Goal: Communication & Community: Answer question/provide support

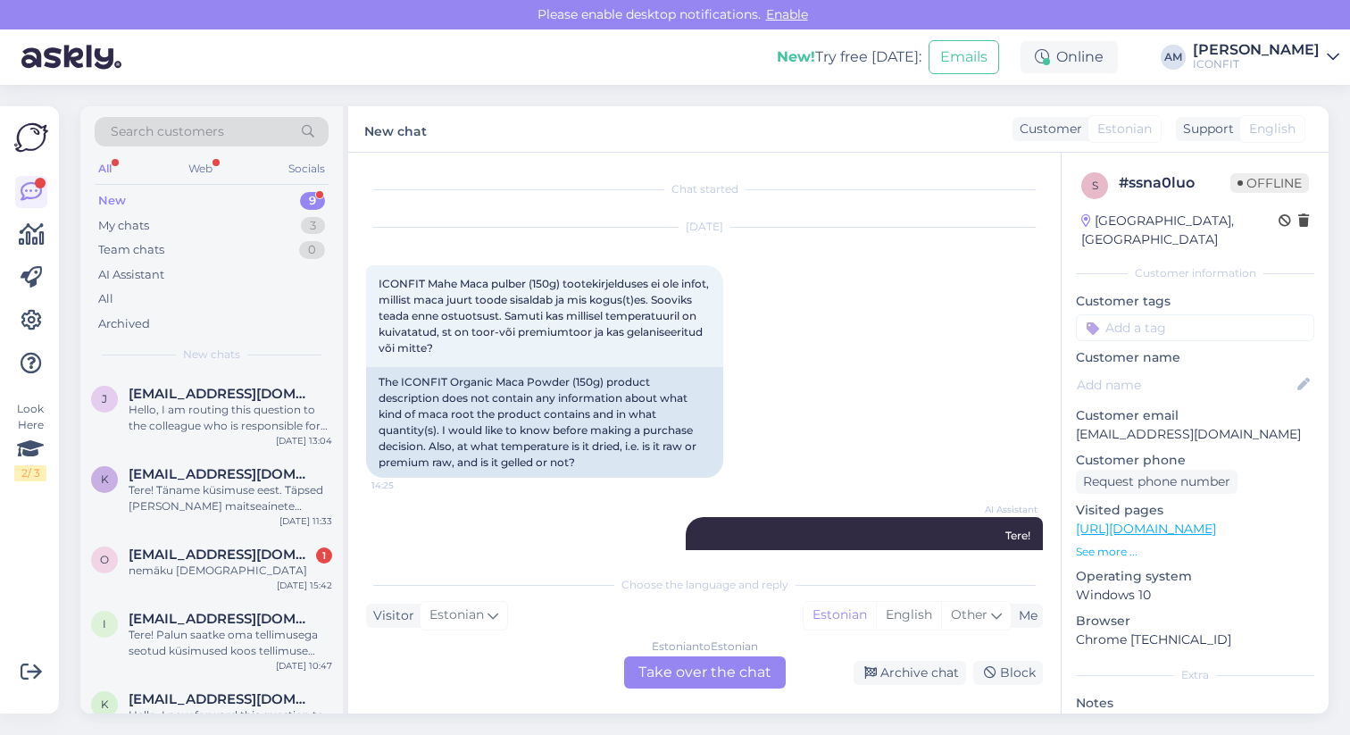
scroll to position [420, 0]
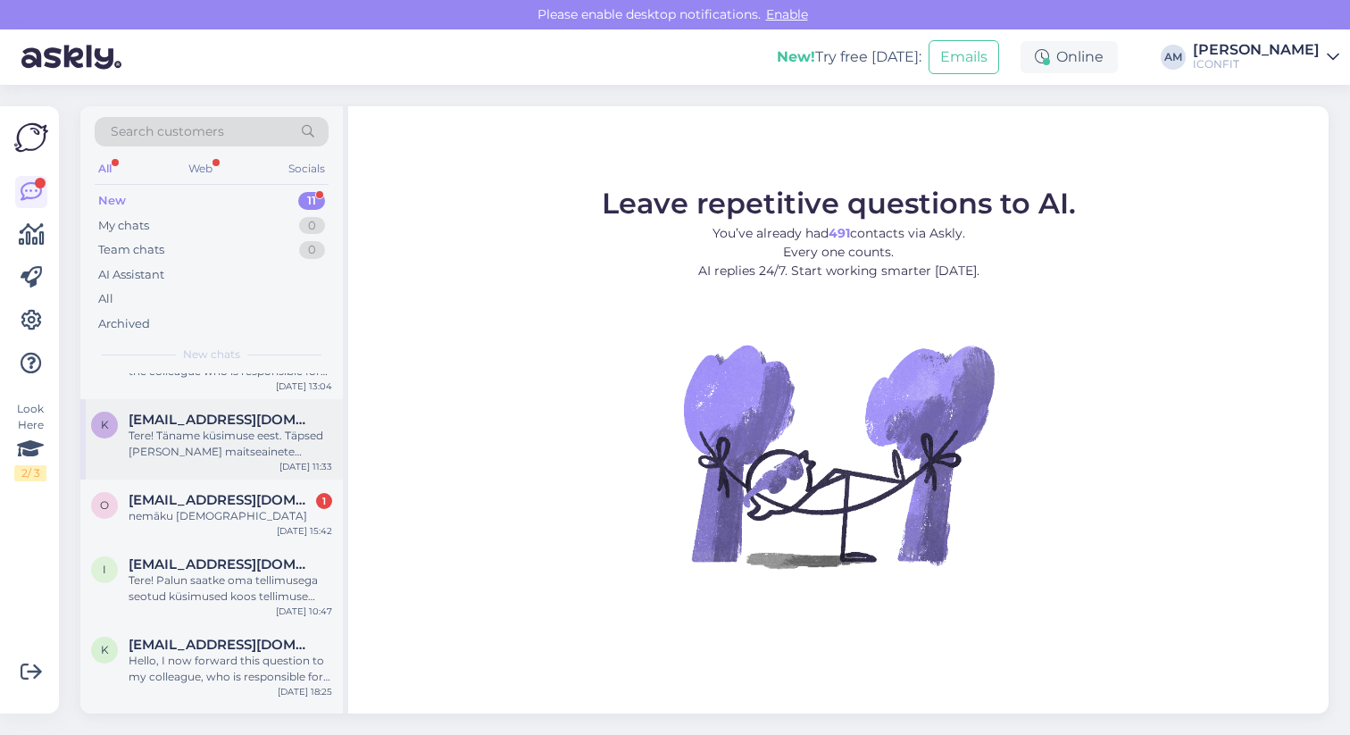
scroll to position [187, 0]
click at [161, 456] on div "k [EMAIL_ADDRESS][DOMAIN_NAME] Tere! Täname küsimuse eest. Täpsed [PERSON_NAME]…" at bounding box center [211, 435] width 262 height 80
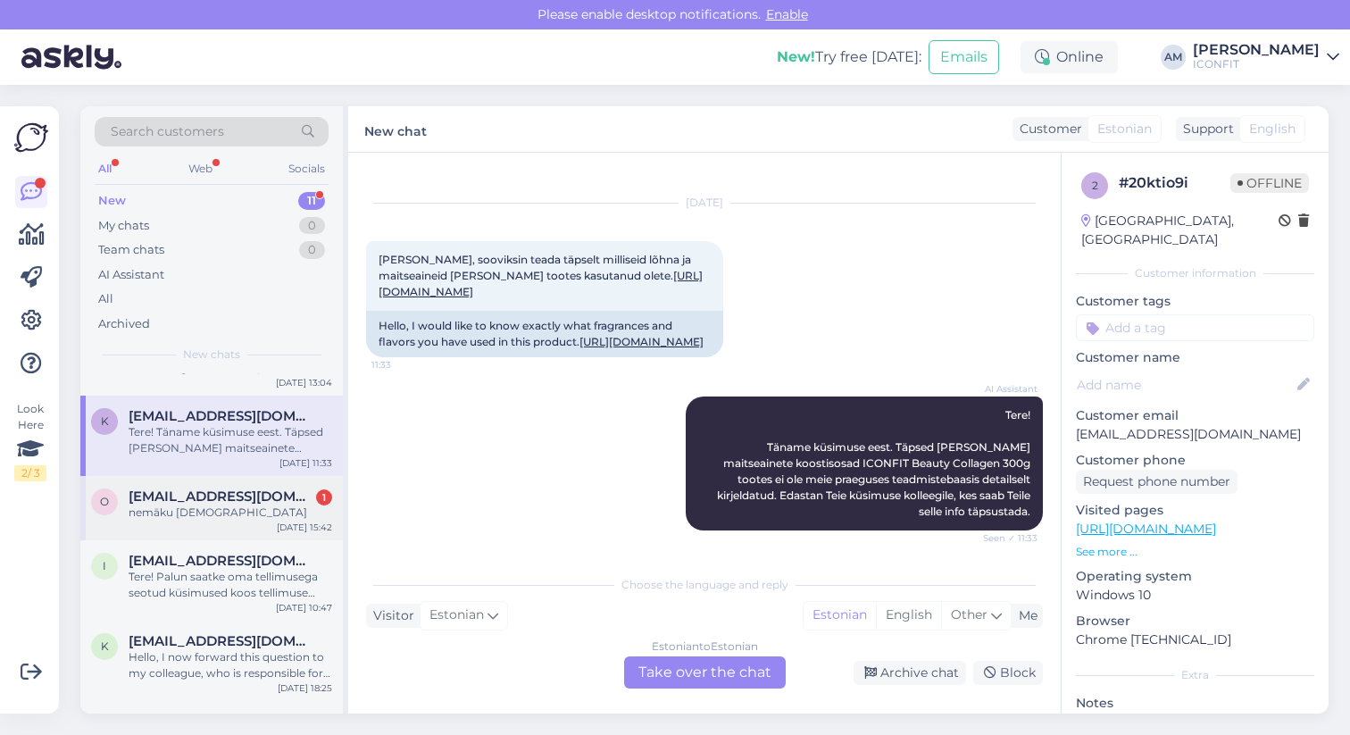
scroll to position [0, 0]
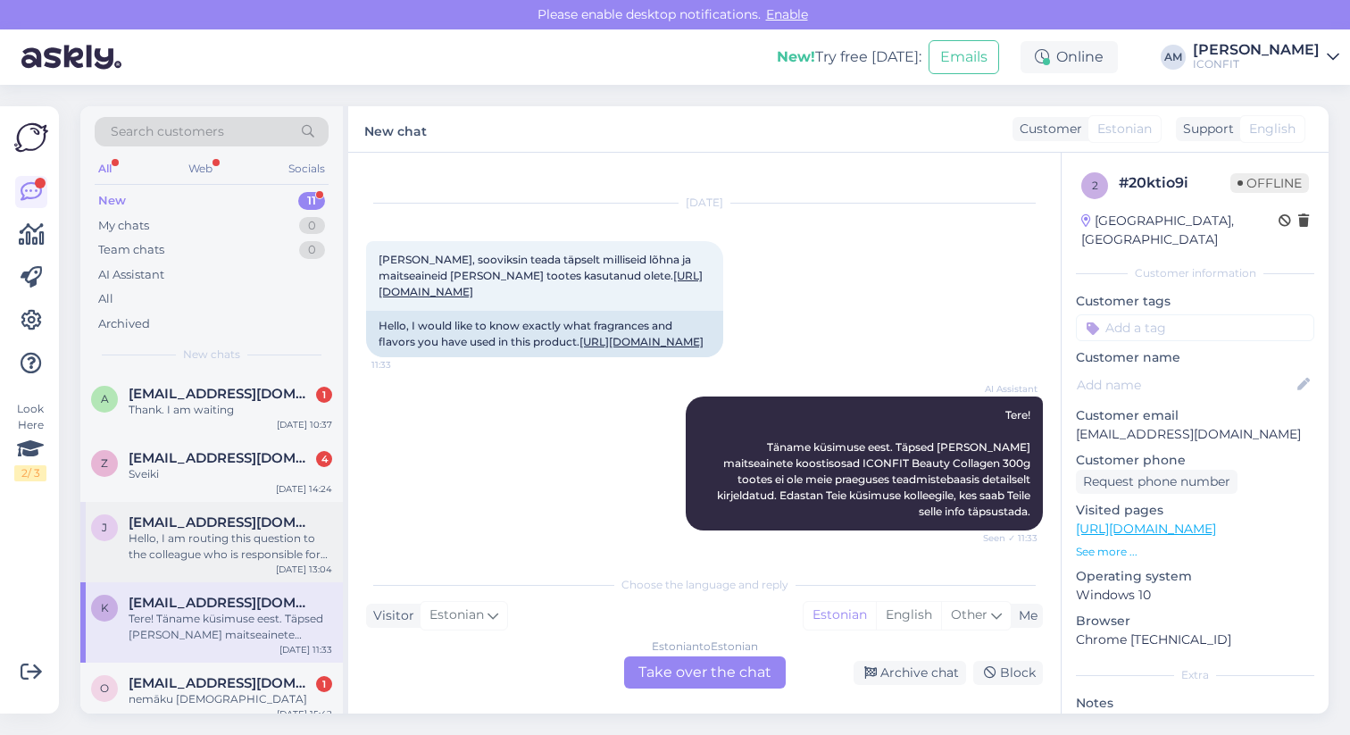
click at [241, 532] on div "Hello, I am routing this question to the colleague who is responsible for this …" at bounding box center [231, 546] width 204 height 32
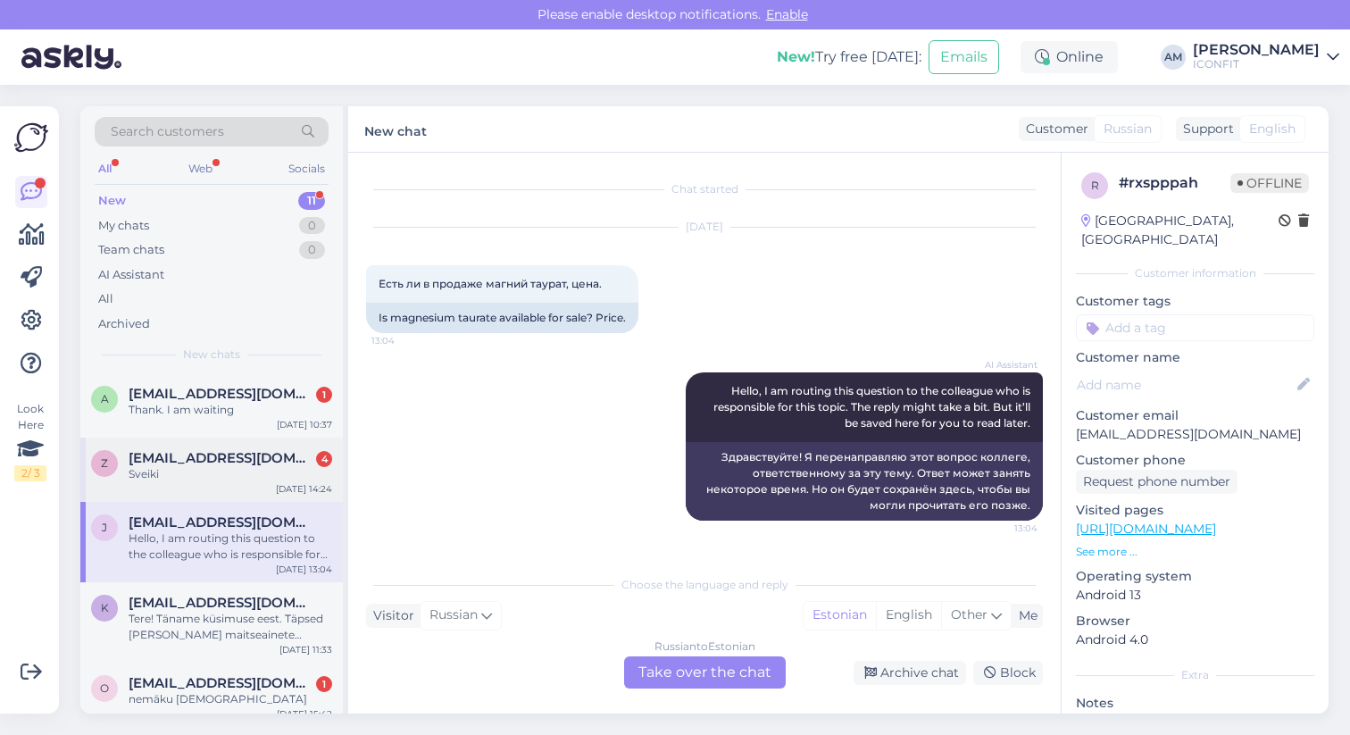
click at [164, 453] on span "[EMAIL_ADDRESS][DOMAIN_NAME]" at bounding box center [222, 458] width 186 height 16
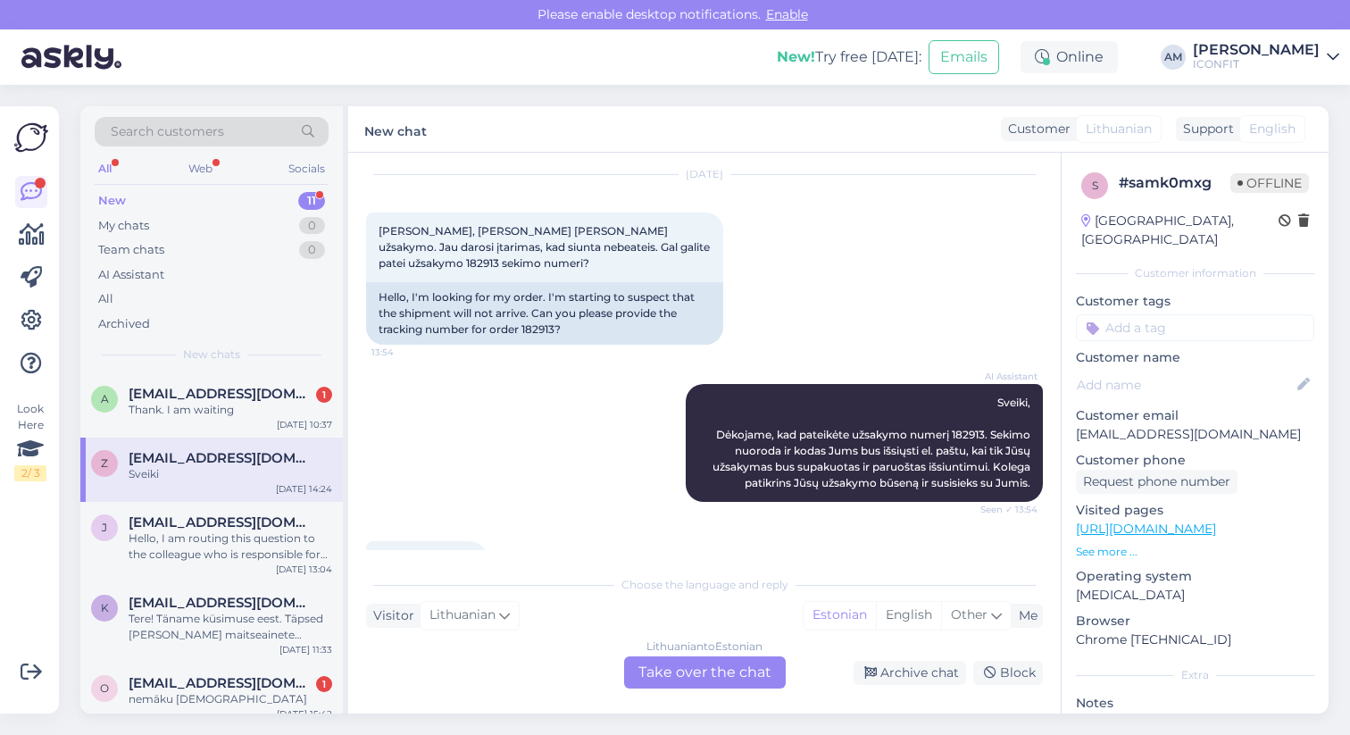
scroll to position [54, 0]
drag, startPoint x: 523, startPoint y: 311, endPoint x: 558, endPoint y: 313, distance: 34.9
click at [558, 313] on div "Hello, I'm looking for my order. I'm starting to suspect that the shipment will…" at bounding box center [544, 312] width 357 height 62
copy div "182913"
click at [709, 677] on div "Lithuanian to Estonian Take over the chat" at bounding box center [705, 672] width 162 height 32
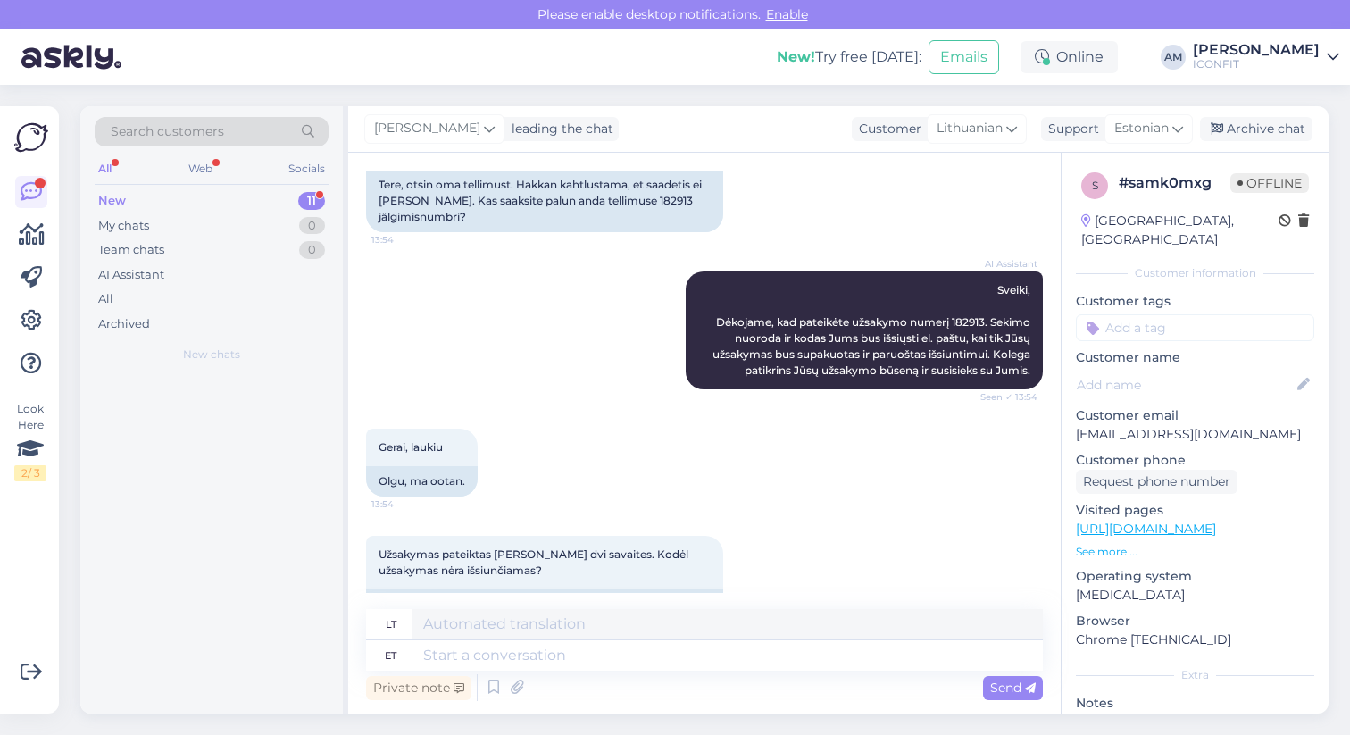
scroll to position [426, 0]
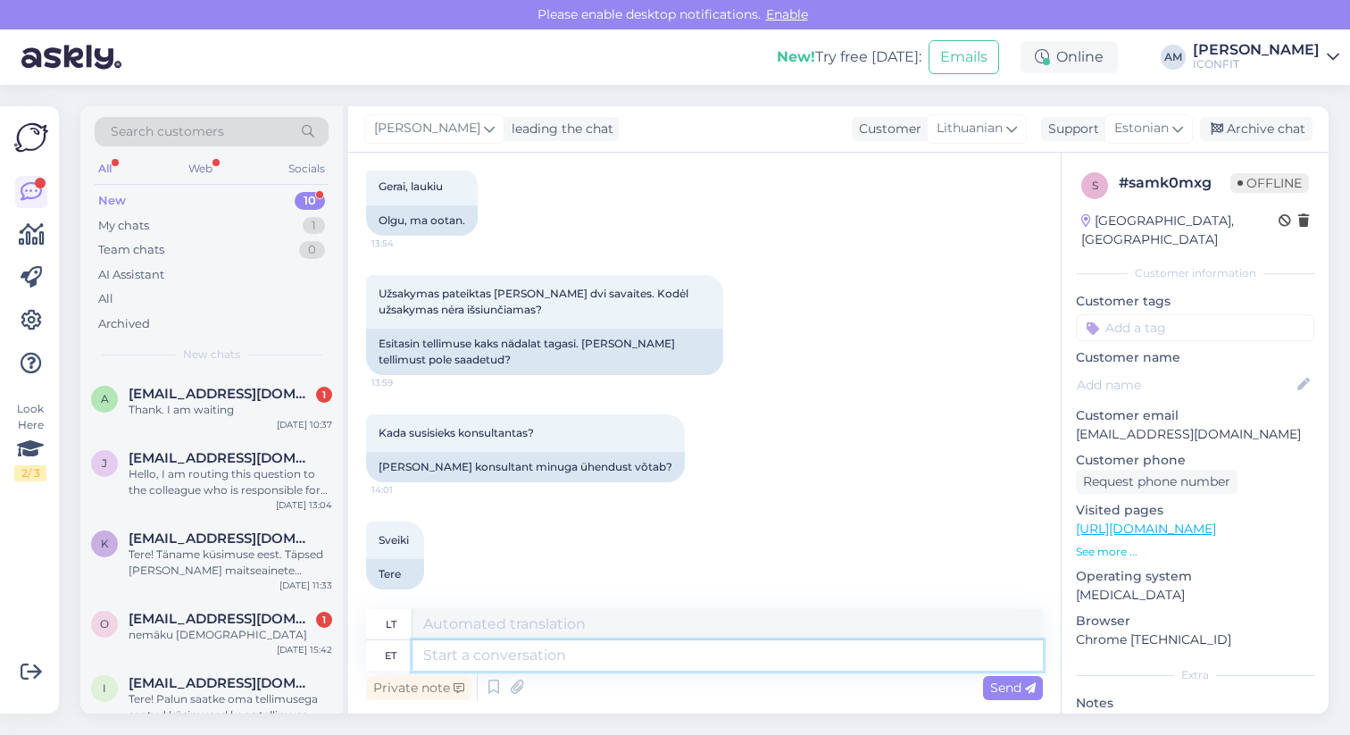
click at [608, 660] on textarea at bounding box center [727, 655] width 630 height 30
type textarea "Hello!"
type textarea "Sveiki!"
type textarea "Hello! We ar"
type textarea "Sveiki! Mes"
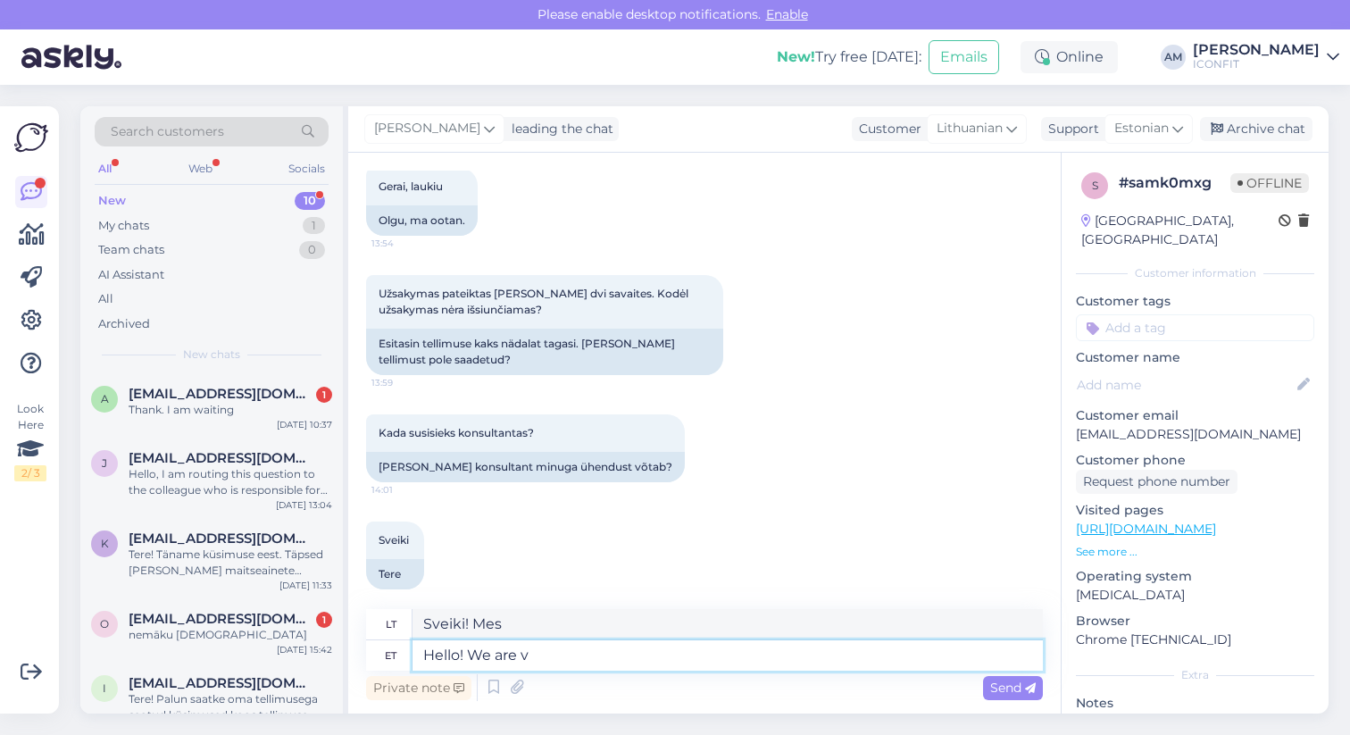
type textarea "Hello! We are ve"
type textarea "Sveiki! Mes esame"
type textarea "Hello! We are veery"
type textarea "Sveiki! Mes labai"
type textarea "Hello! We are very sorry d"
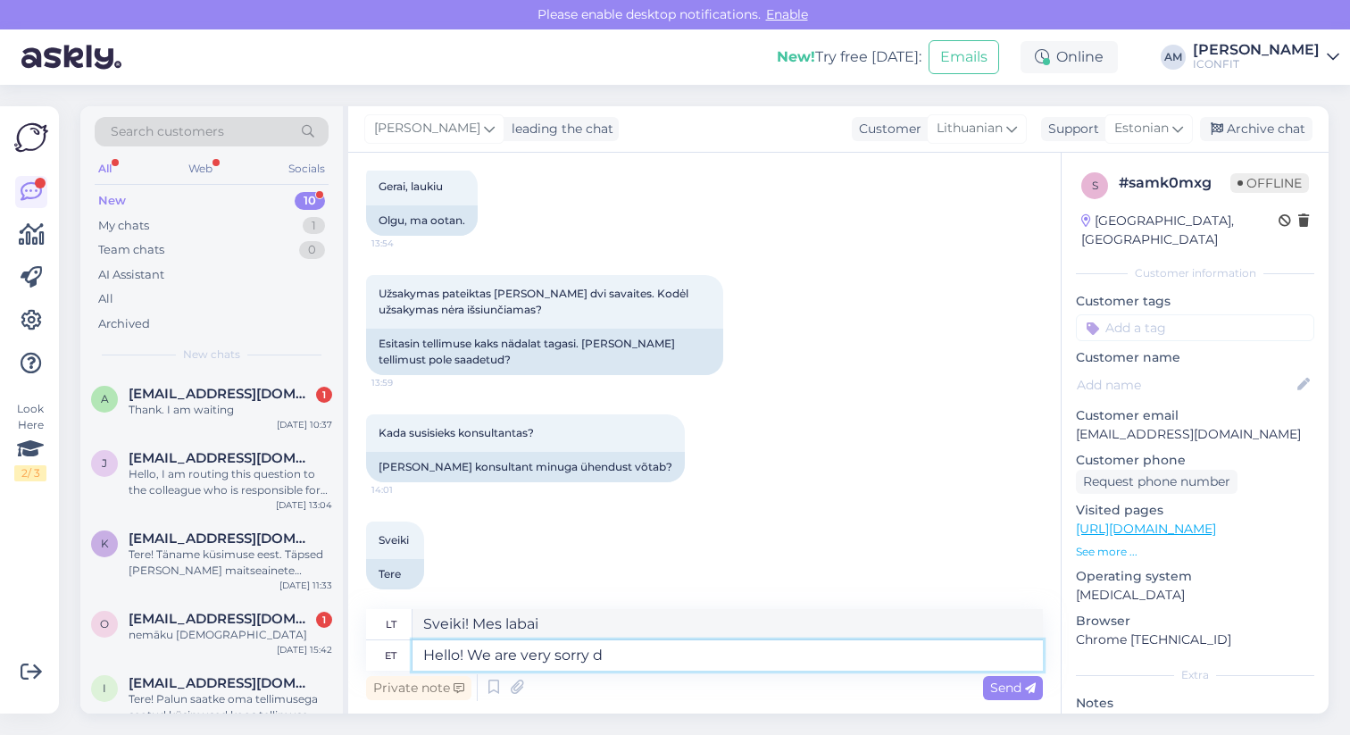
type textarea "Sveiki! Labai atsiprašome."
type textarea "Hello! We are very sorry for th"
type textarea "Sveiki! Labai atsiprašome"
type textarea "Hello! We are very sorry for the i"
type textarea "Sveiki! Labai atsiprašome."
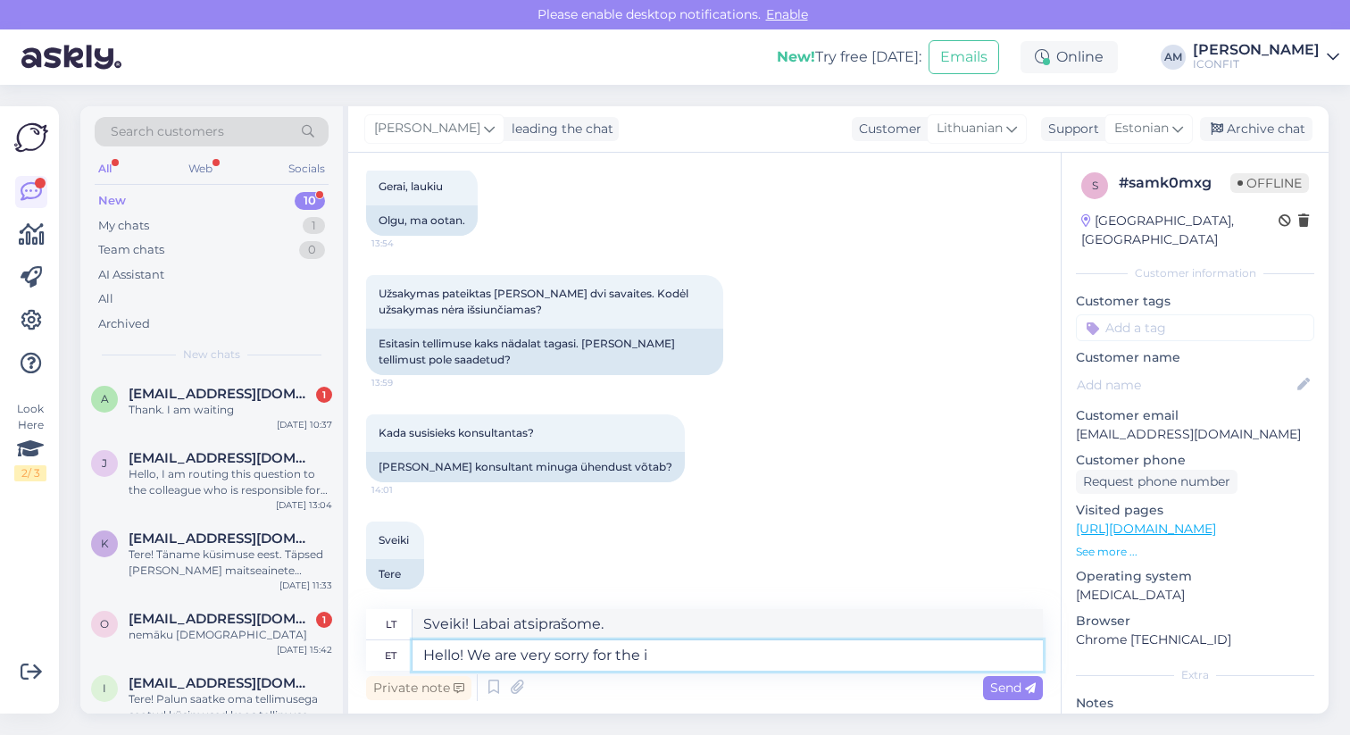
type textarea "Hello! We are very sorry for the in"
type textarea "Sveiki! Labai atsiprašome už"
type textarea "Hello! We are very sorry for the inconvenience."
type textarea "Sveiki! Labai atsiprašome už nepatogumus."
type textarea "Hello! We are very sorry for the inconvenience. Please co"
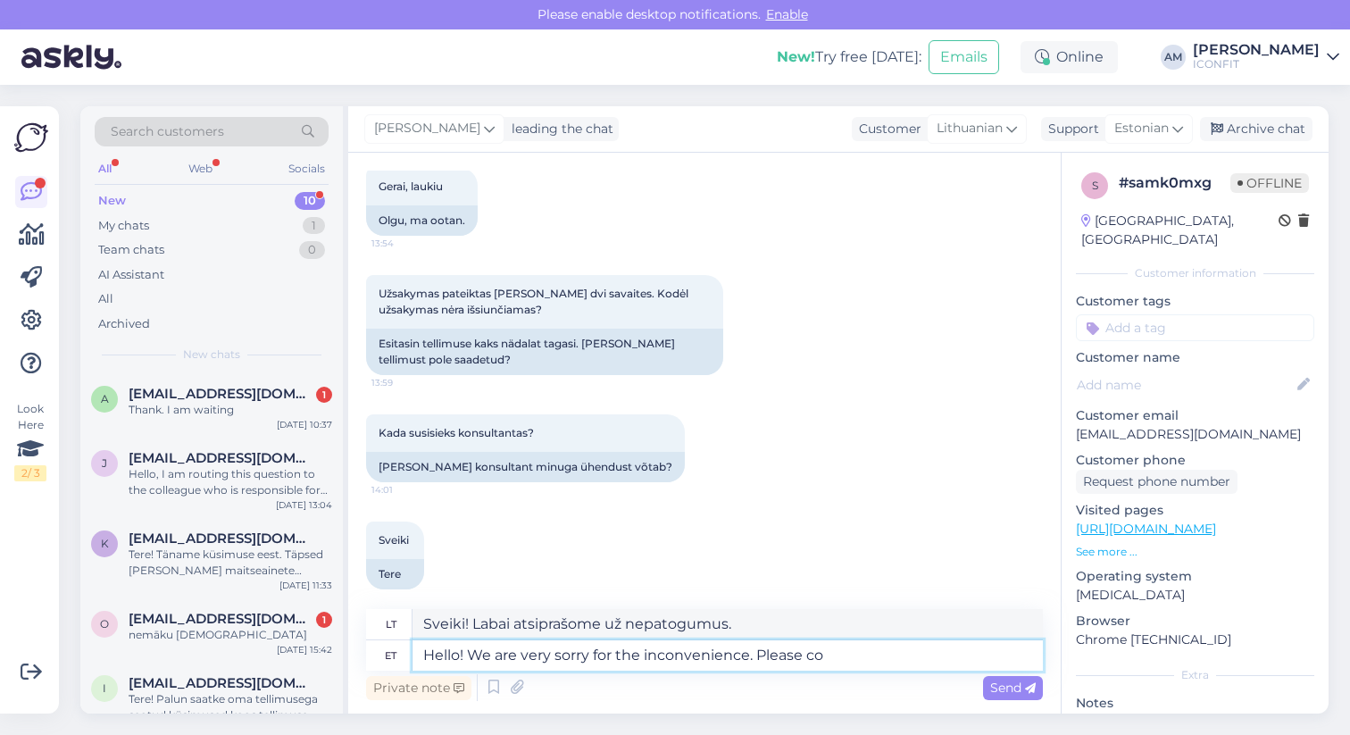
type textarea "Sveiki! Labai atsiprašome už nepatogumus. Prašome"
type textarea "Hello! We are very sorry for the inconvenience. Please contant"
type textarea "Sveiki! Atsiprašome už nepatogumus. Prašome atsiimti grynaisiais."
type textarea "Hello! We are very sorry for the inconvenience. Please contant [EMAIL_ADDRESS][…"
type textarea "Sveiki! Atsiprašome už nepatogumus. Prašome susisiekti el. paštu [EMAIL_ADDRESS…"
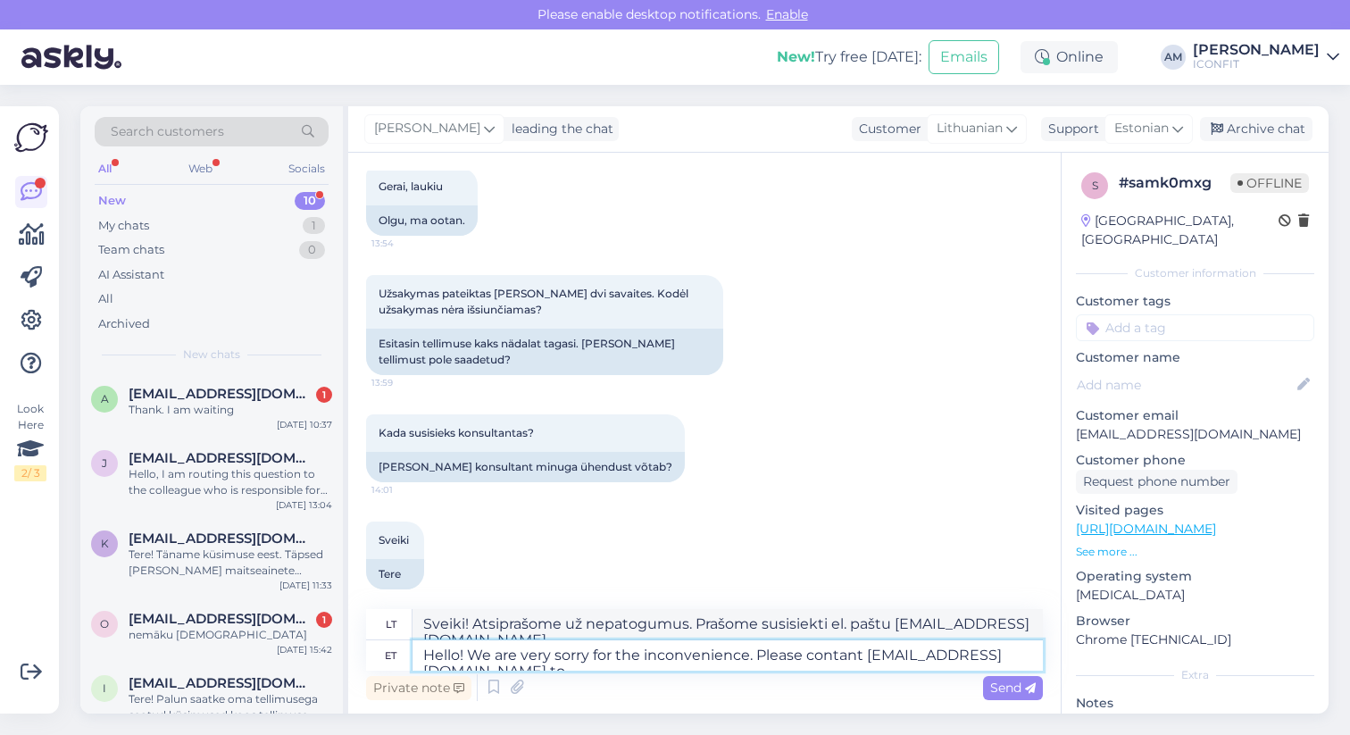
type textarea "Hello! We are very sorry for the inconvenience. Please contant [EMAIL_ADDRESS][…"
type textarea "Sveiki! Atsiprašome už nepatogumus. Norėdami susisiekti su mumis el. paštu [EMA…"
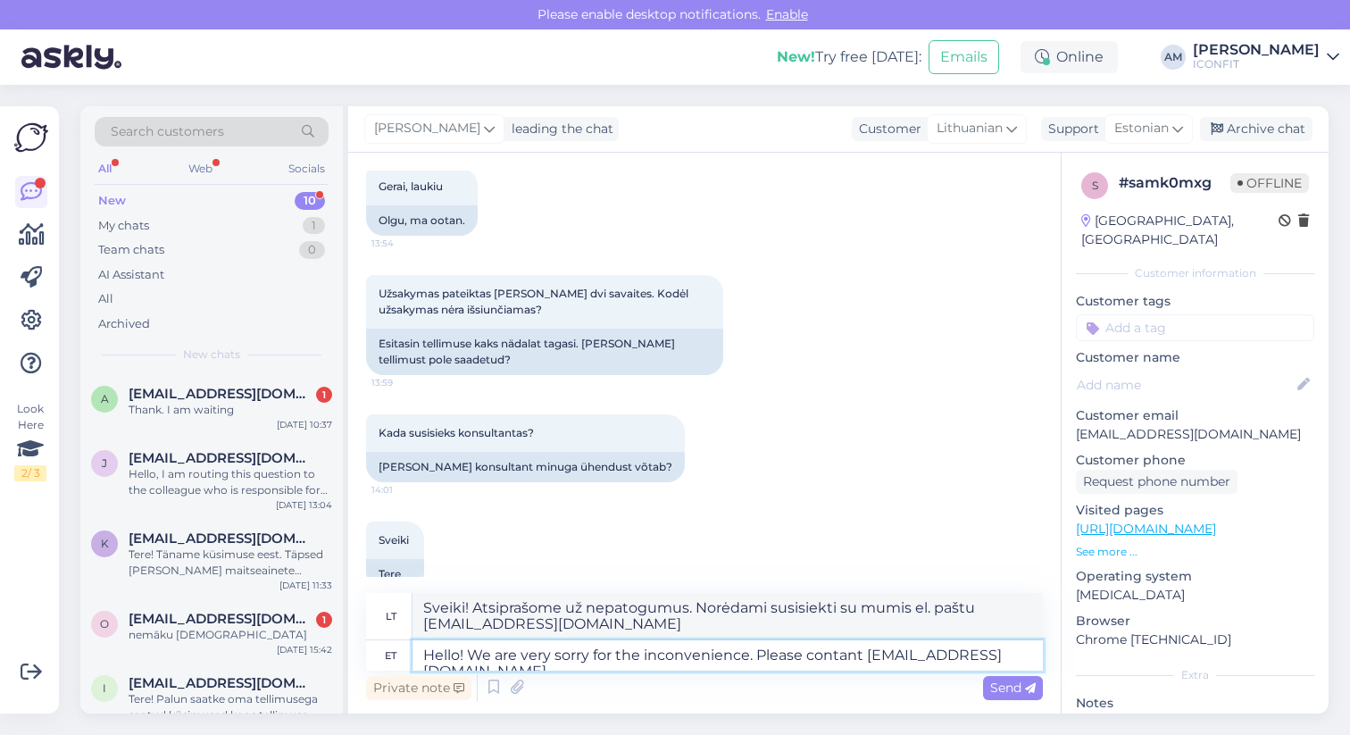
type textarea "Hello! We are very sorry for the inconvenience. Please contant [EMAIL_ADDRESS][…"
type textarea "Sveiki! Atsiprašome už nepatogumus. Prašome susisiekti el. paštu [EMAIL_ADDRESS…"
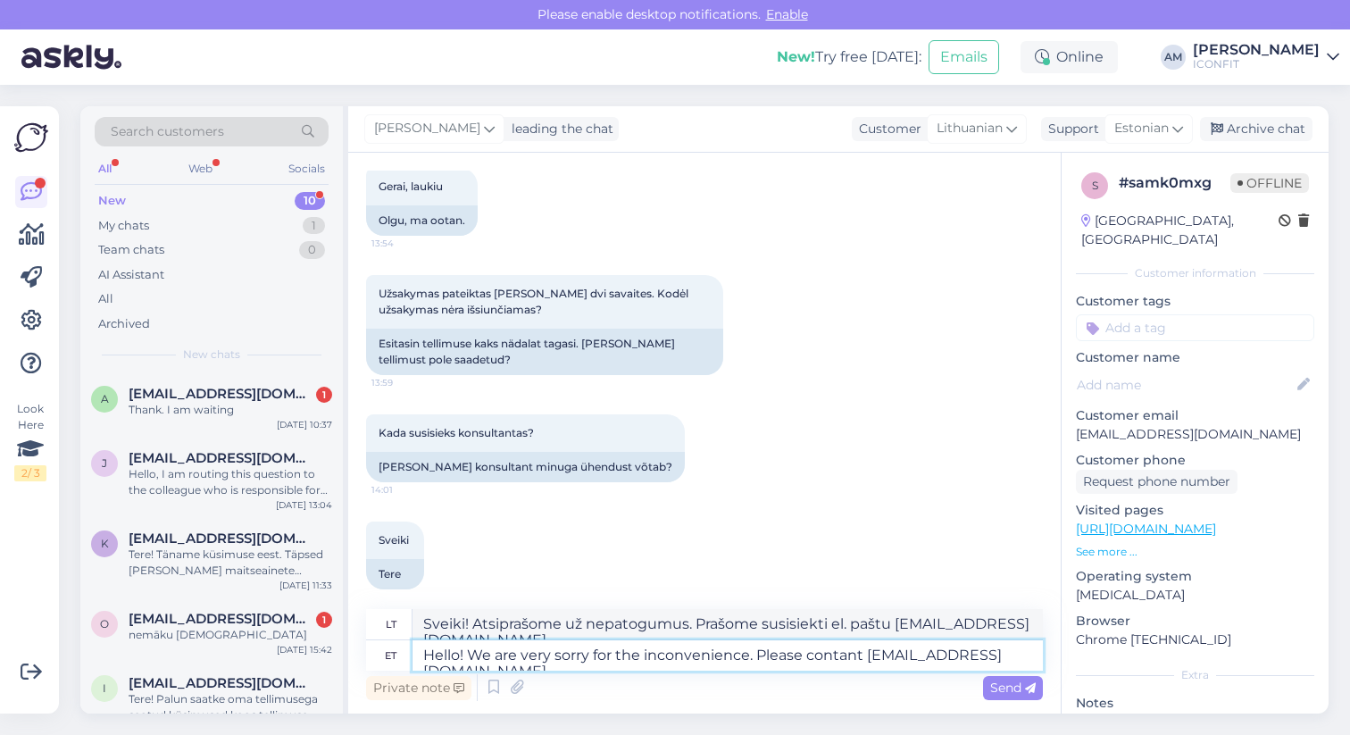
type textarea "Hello! We are very sorry for the inconvenience. Please contant [EMAIL_ADDRESS][…"
type textarea "Sveiki! Atsiprašome už nepatogumus. Prašome susisiekti el. paštu [EMAIL_ADDRESS…"
type textarea "Hello! We are very sorry for the inconvenience. Please contant [EMAIL_ADDRESS][…"
type textarea "Sveiki! Atsiprašome už nepatogumus. Prašome susisiekti el. paštu [EMAIL_ADDRESS…"
type textarea "Hello! We are very sorry for the inconvenience. Please contant [EMAIL_ADDRESS][…"
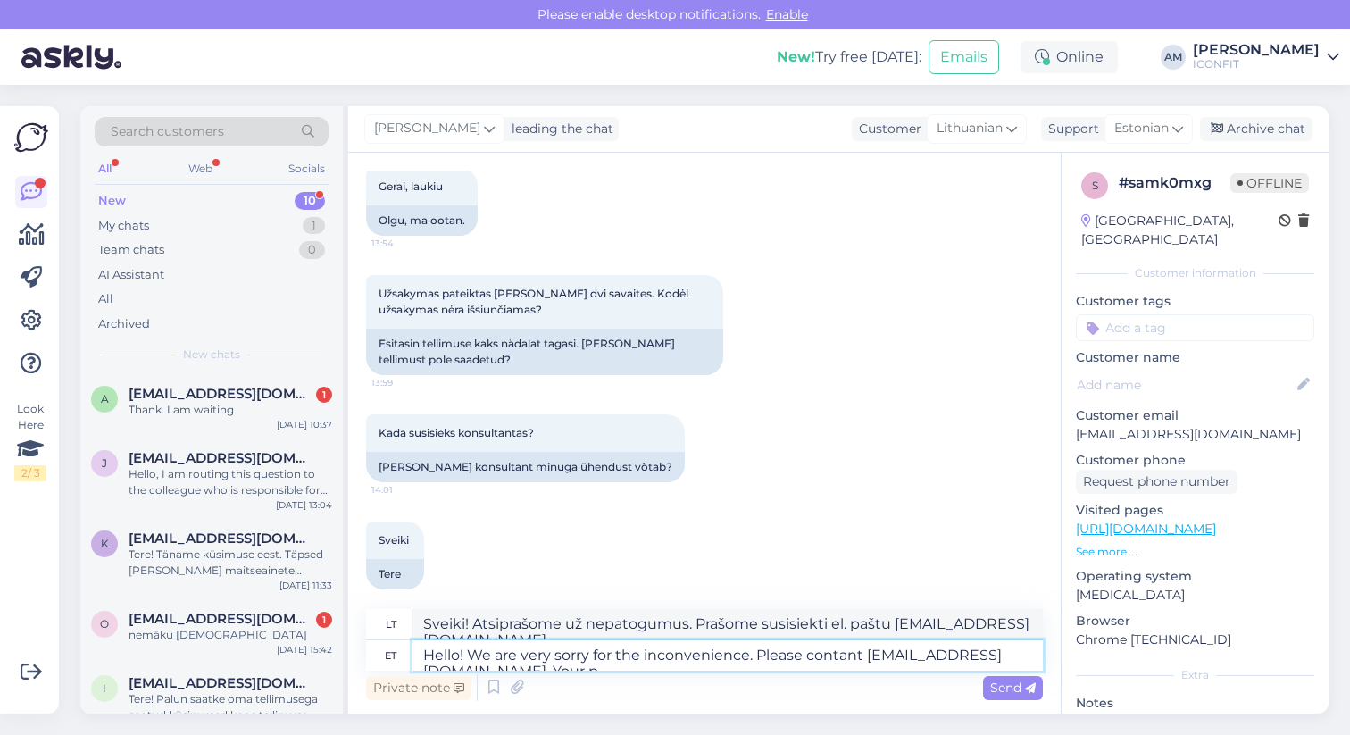
type textarea "Sveiki! Atsiprašome už nepatogumus. Prašome susisiekti el. paštu [EMAIL_ADDRESS…"
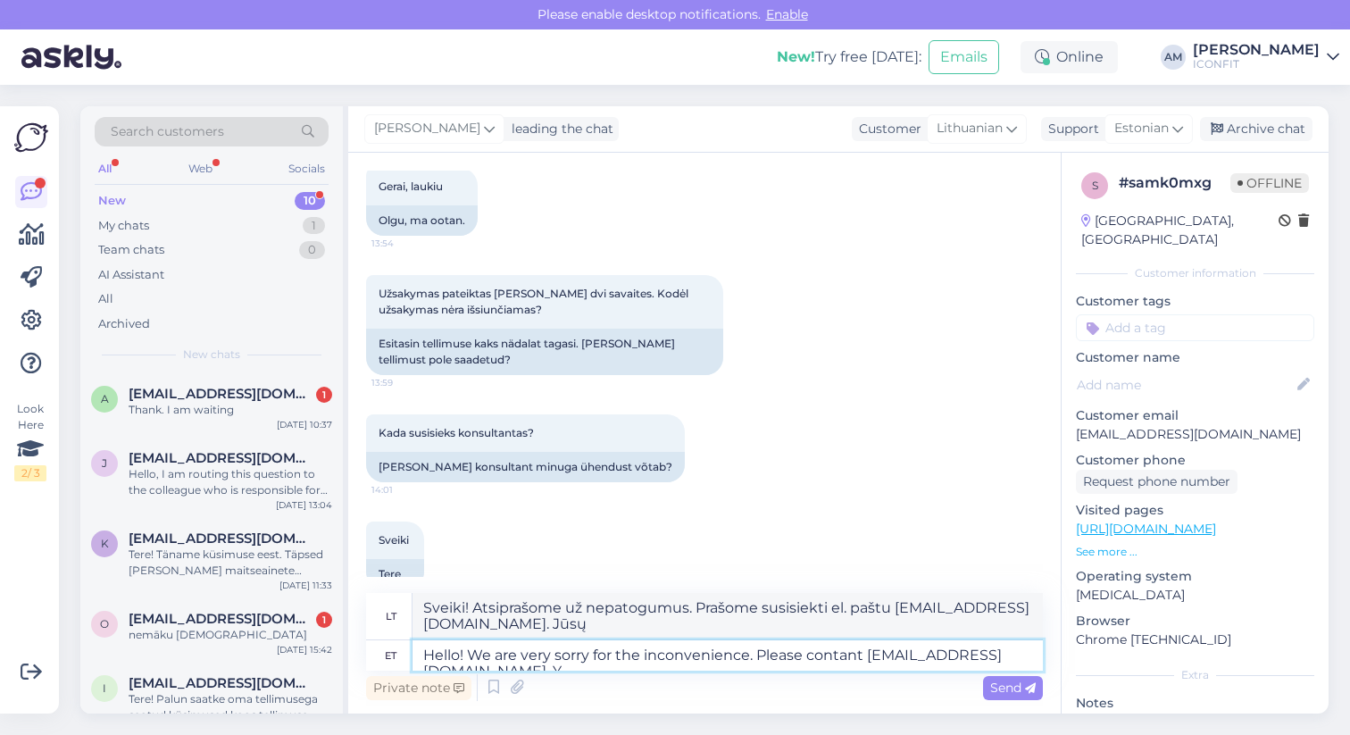
type textarea "Hello! We are very sorry for the inconvenience. Please contant [EMAIL_ADDRESS][…"
type textarea "Sveiki! Atsiprašome už nepatogumus. Prašome susisiekti el. paštu [EMAIL_ADDRESS…"
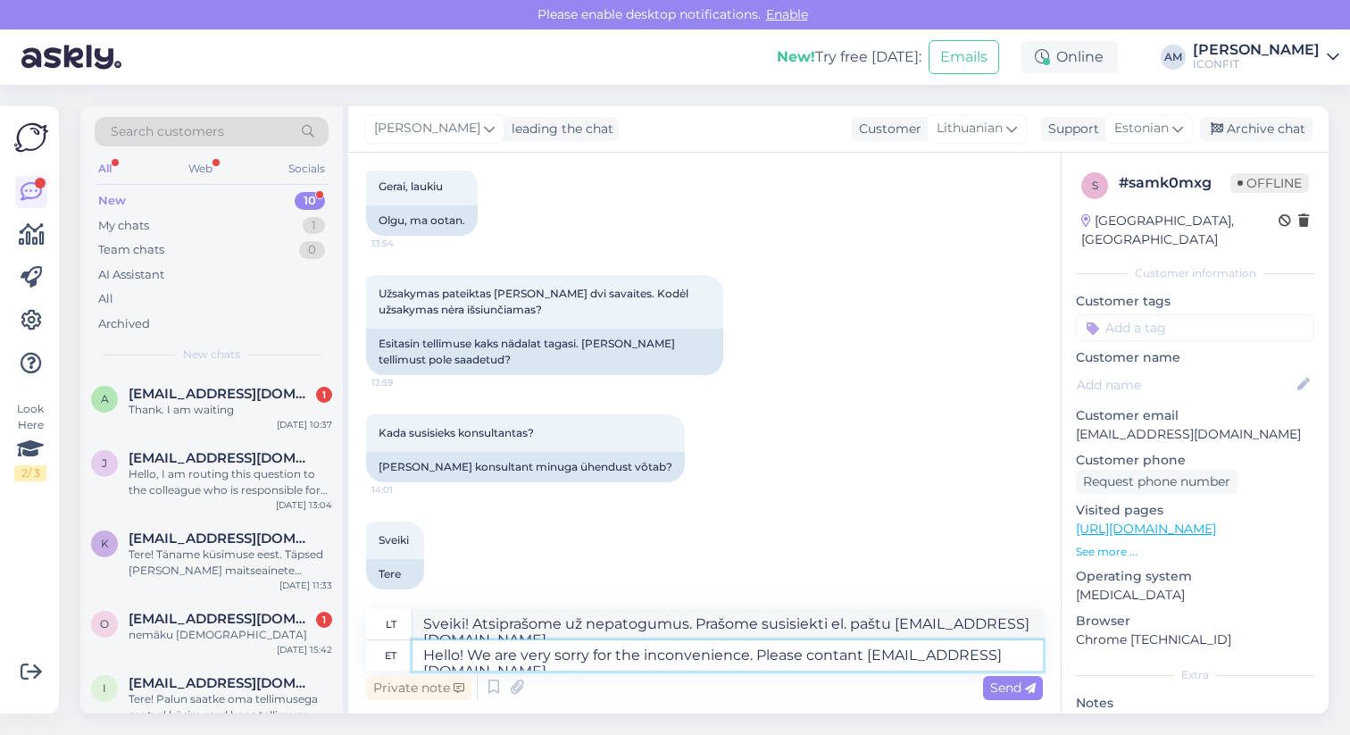
click at [845, 655] on textarea "Hello! We are very sorry for the inconvenience. Please contant [EMAIL_ADDRESS][…" at bounding box center [727, 655] width 630 height 30
click at [854, 656] on textarea "Hello! We are very sorry for the inconvenience. Please contant [EMAIL_ADDRESS][…" at bounding box center [727, 655] width 630 height 30
type textarea "Hello! We are very sorry for the inconvenience. Please contact [EMAIL_ADDRESS][…"
click at [1004, 680] on span "Send" at bounding box center [1013, 687] width 46 height 16
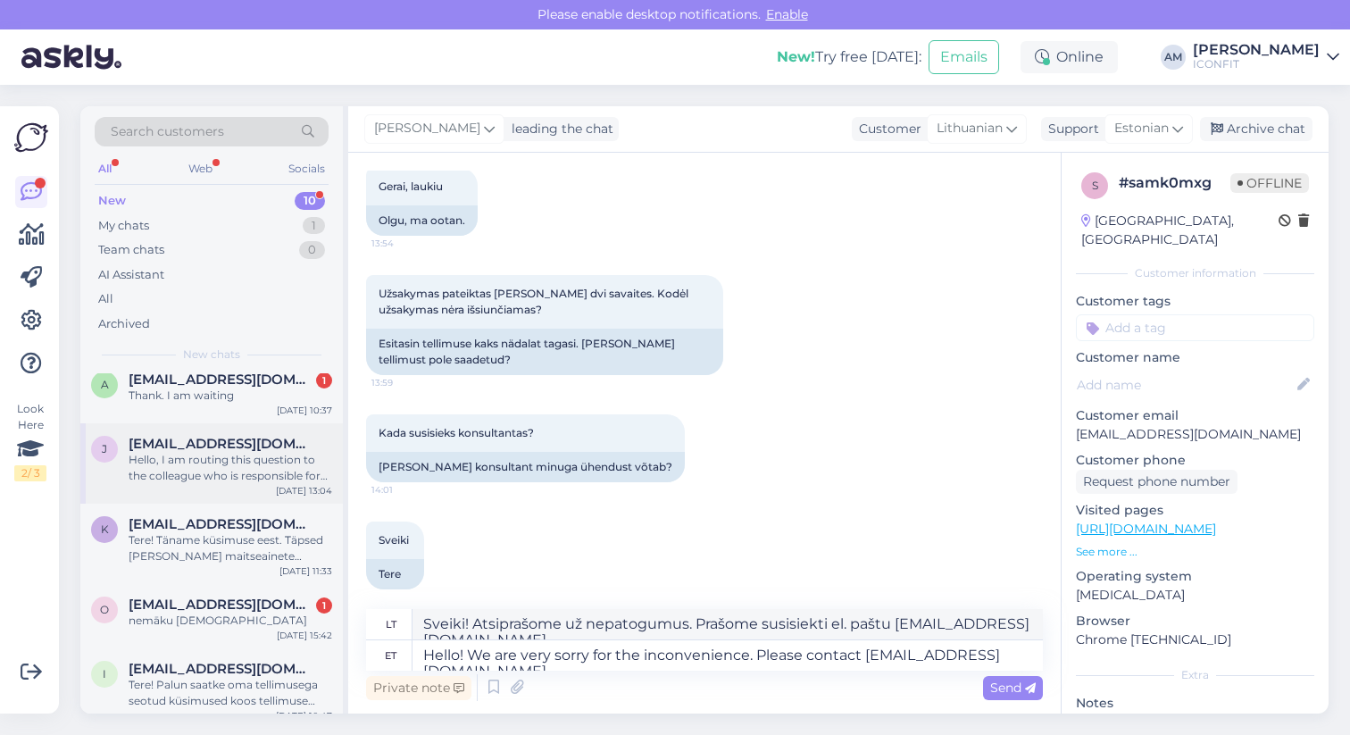
scroll to position [18, 0]
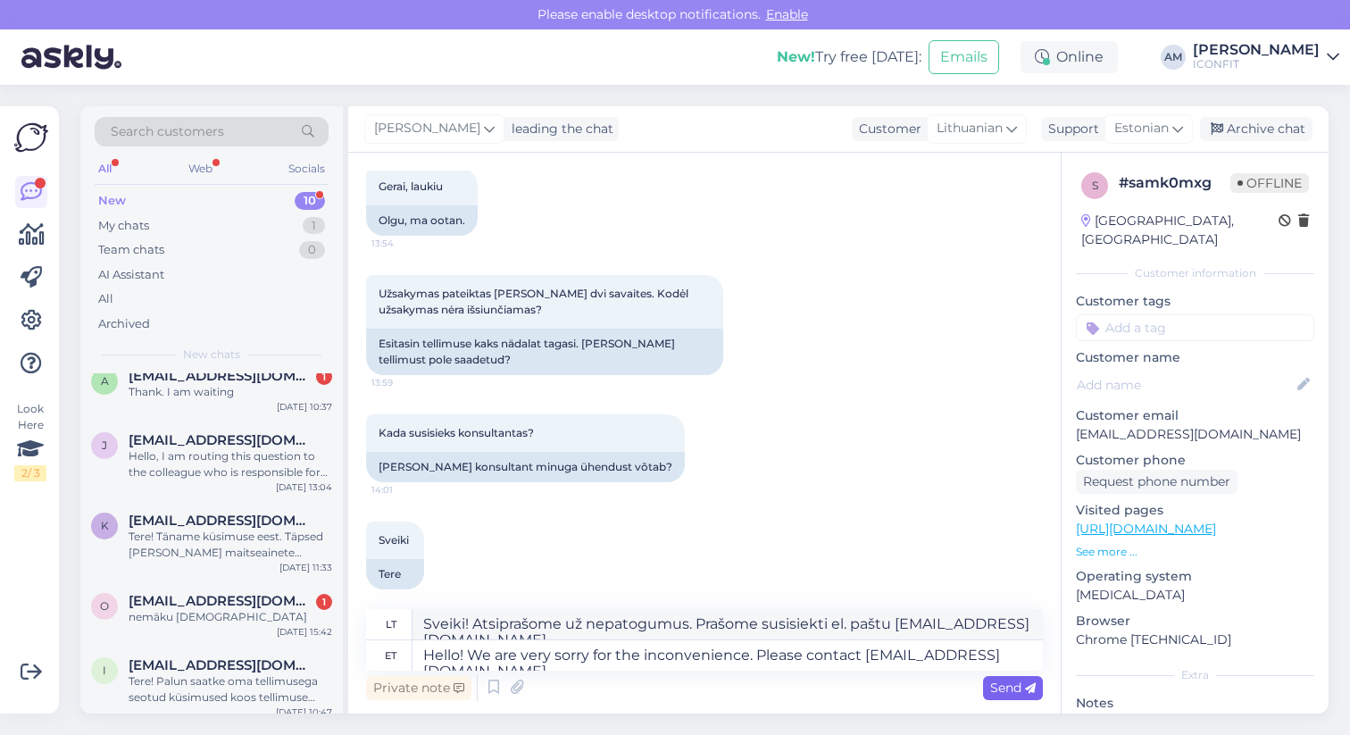
click at [1011, 691] on span "Send" at bounding box center [1013, 687] width 46 height 16
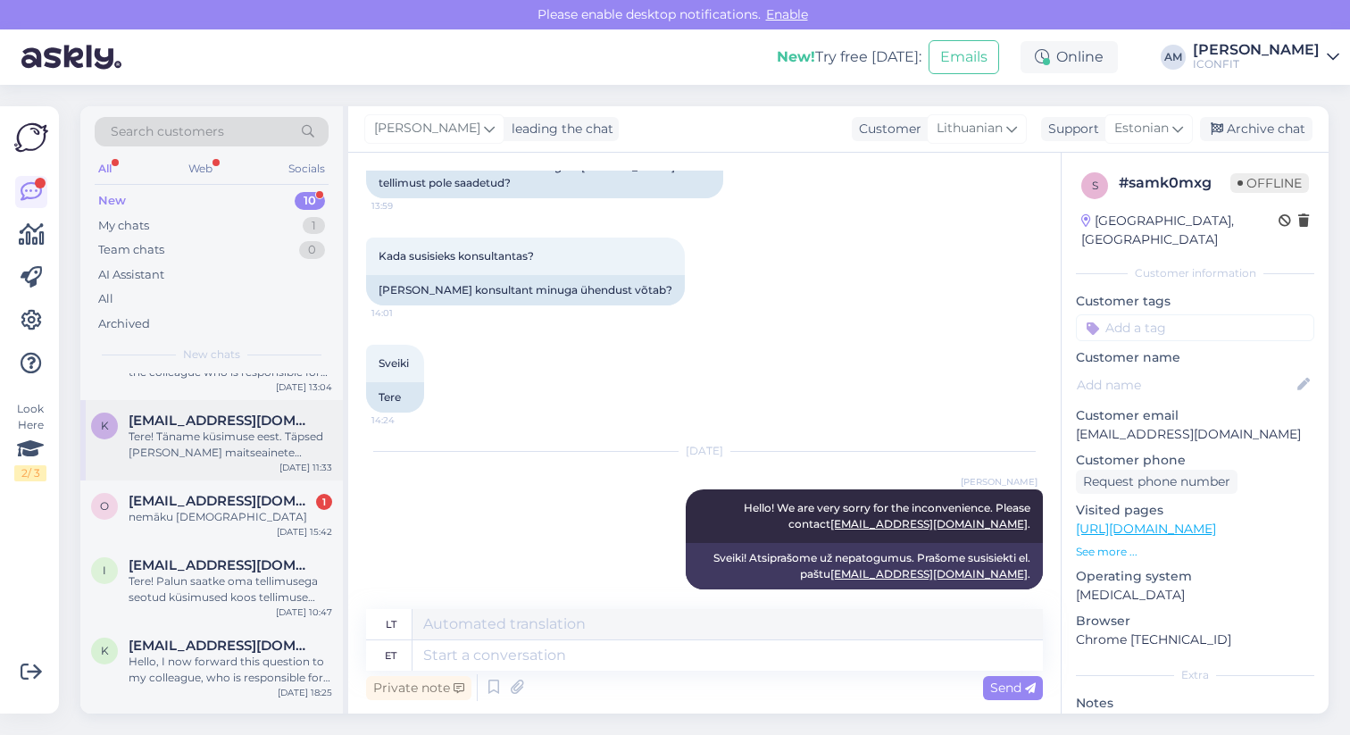
scroll to position [124, 0]
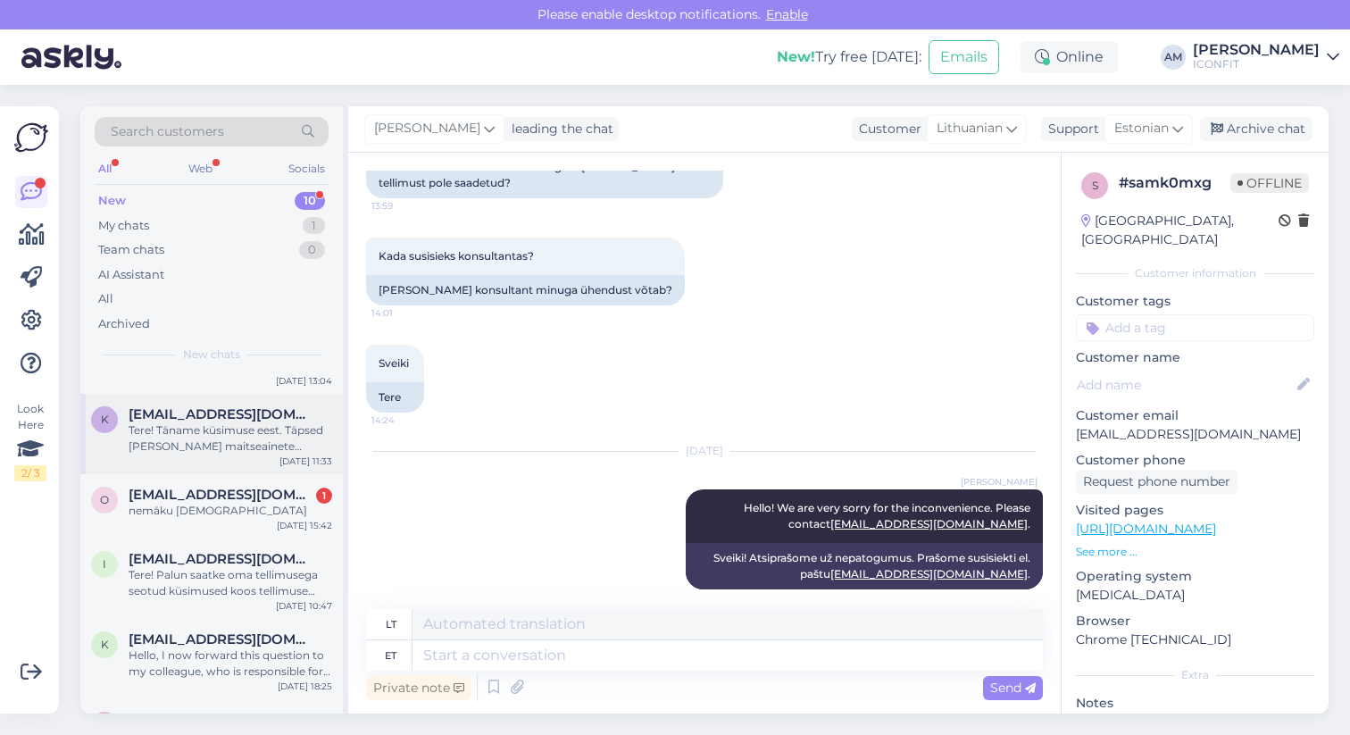
click at [200, 510] on div "nemāku [DEMOGRAPHIC_DATA]" at bounding box center [231, 511] width 204 height 16
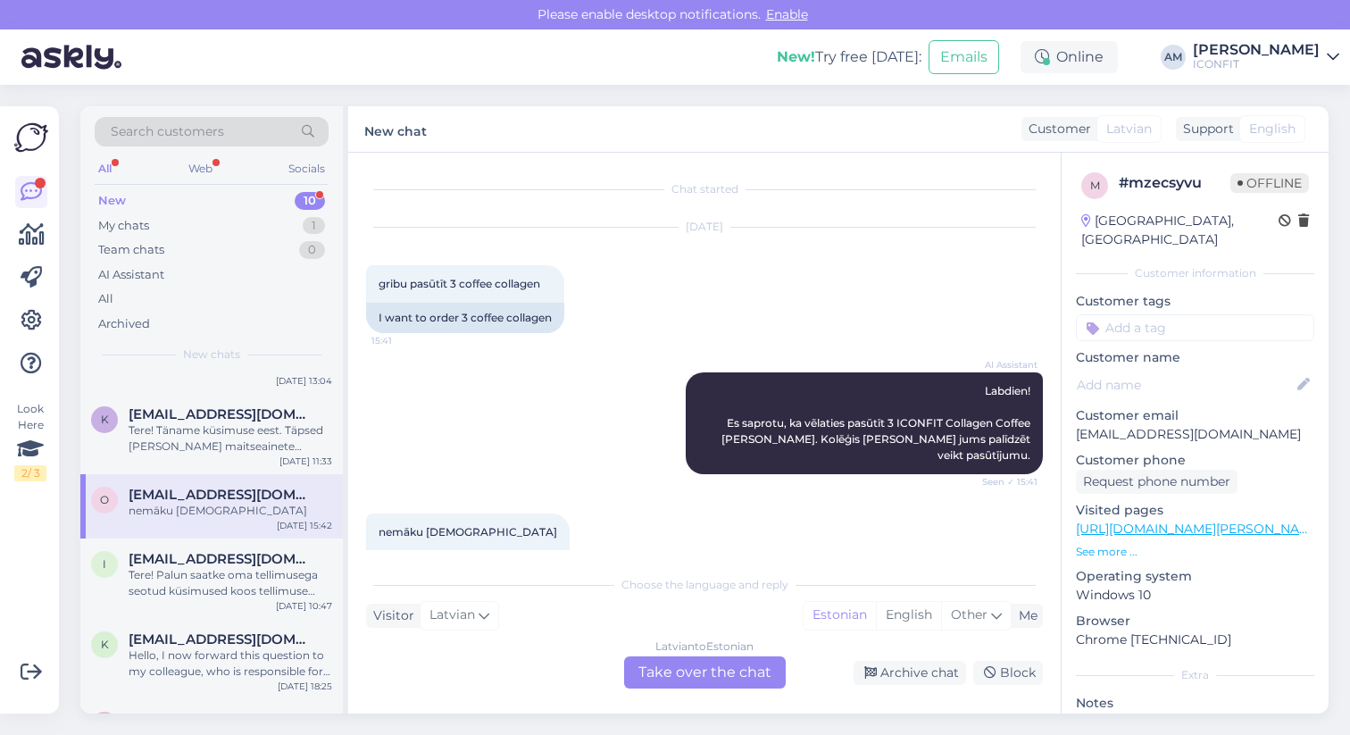
scroll to position [35, 0]
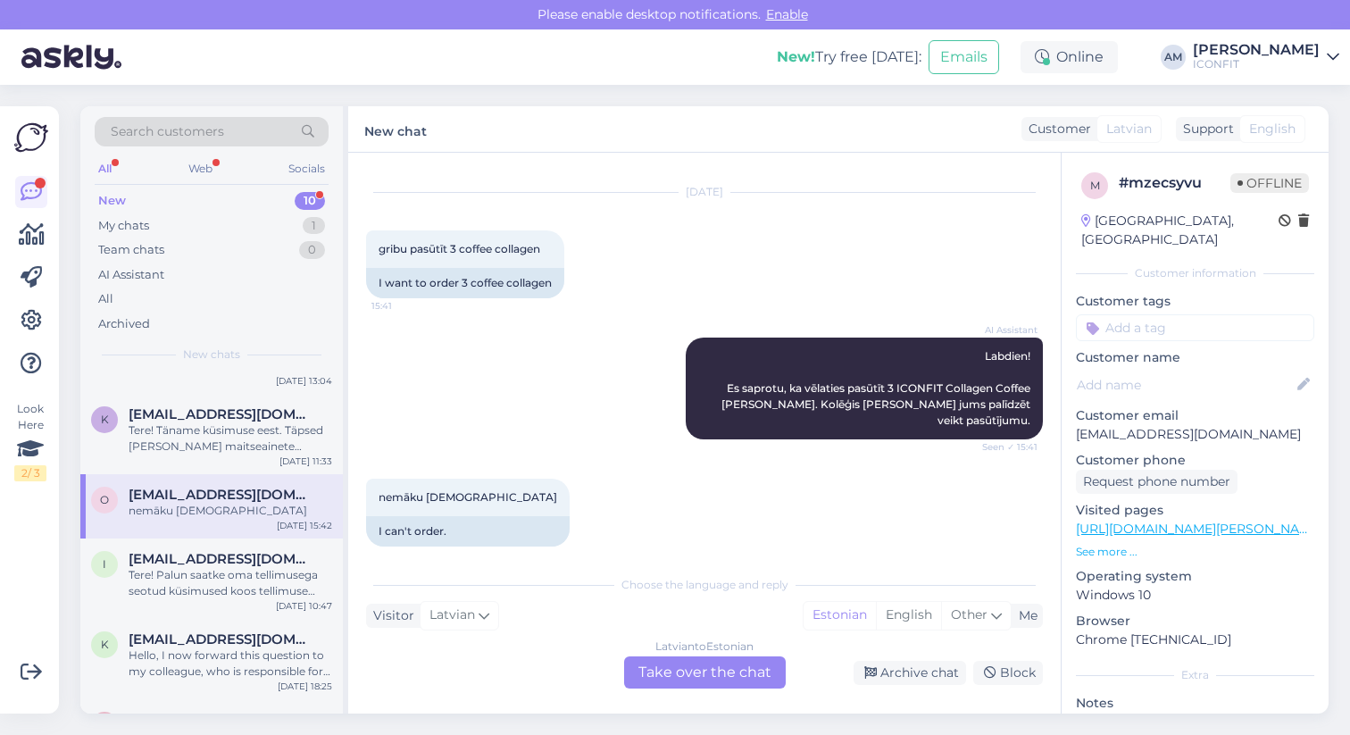
click at [703, 670] on div "[DEMOGRAPHIC_DATA] to Estonian Take over the chat" at bounding box center [705, 672] width 162 height 32
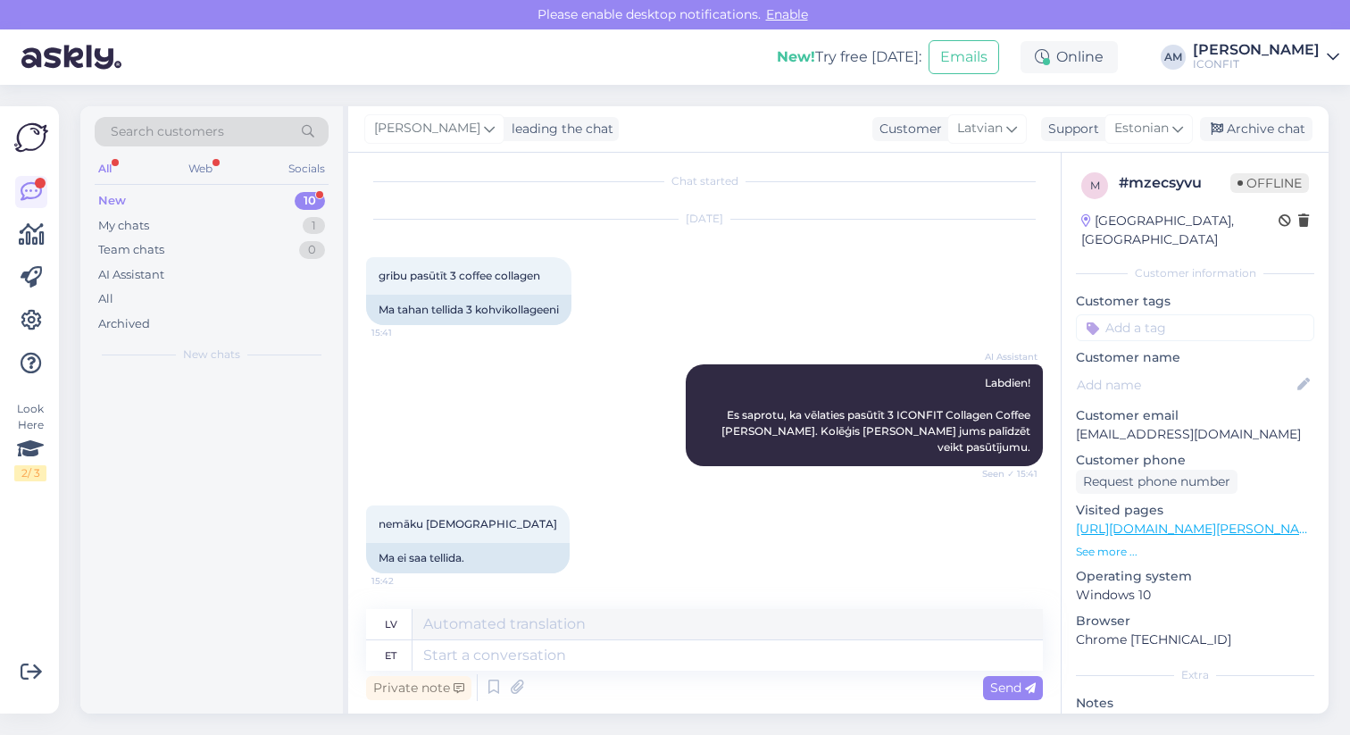
scroll to position [0, 0]
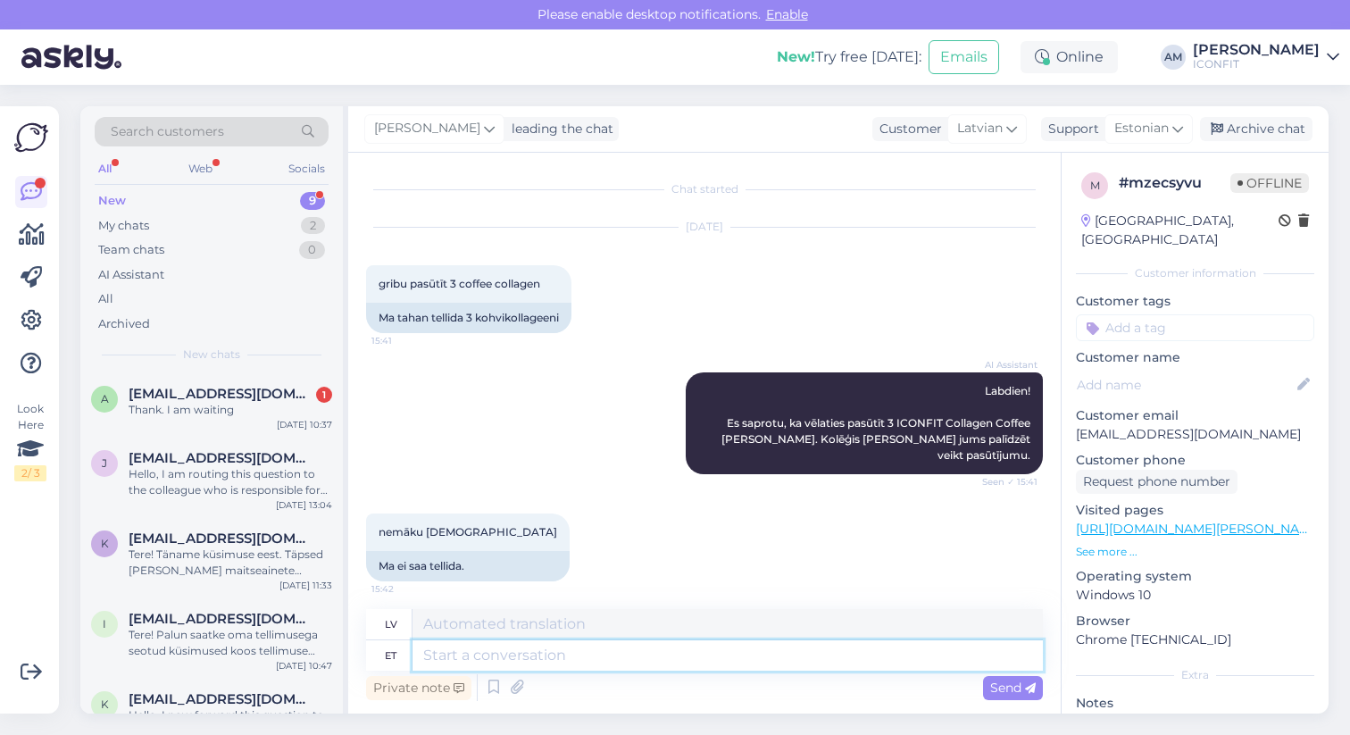
click at [563, 653] on textarea at bounding box center [727, 655] width 630 height 30
type textarea "Hello!"
type textarea "Sveiki!"
type textarea "Hello! Why"
type textarea "Sveiki! Kāpēc?"
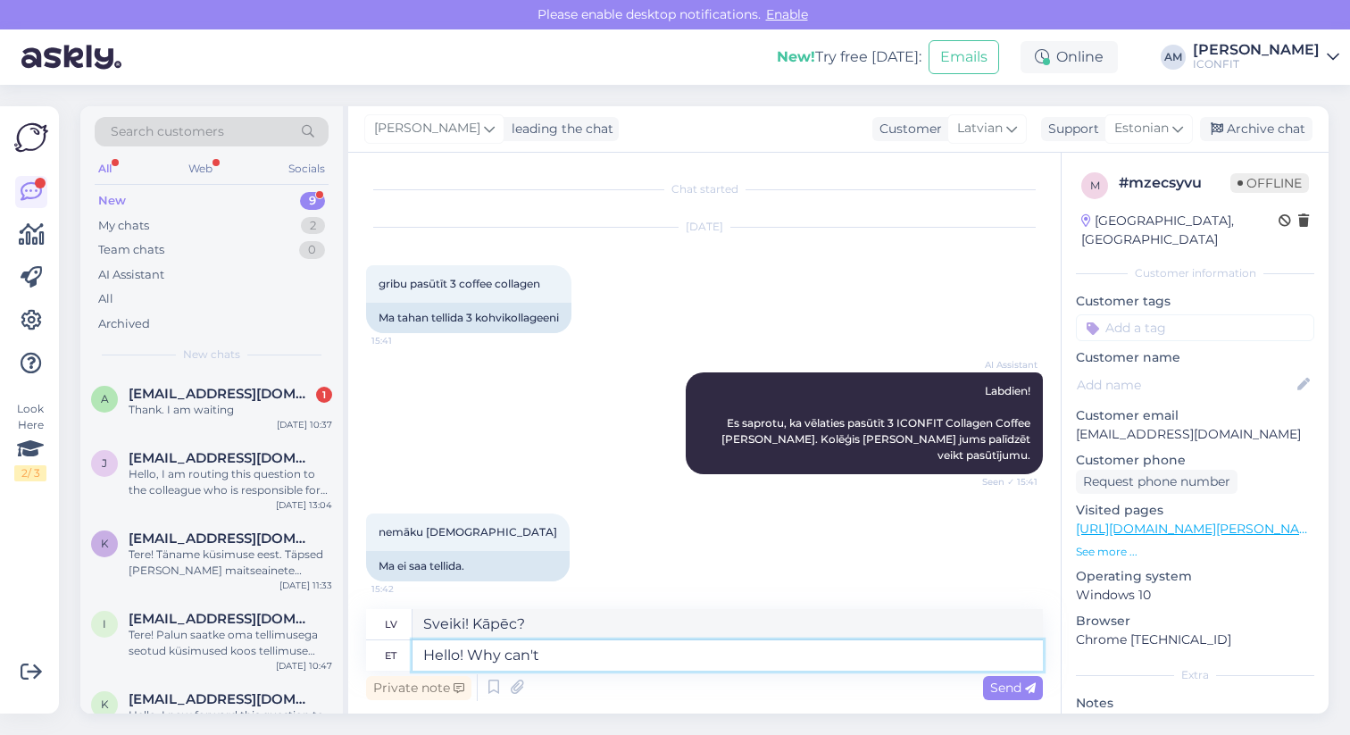
type textarea "Hello! Why can't y"
type textarea "Sveiki! Kāpēc nevar?"
type textarea "Hello! Why can't you od"
type textarea "Sveiki! Kāpēc tu nevari?"
type textarea "Hello! Why can't you ordwer"
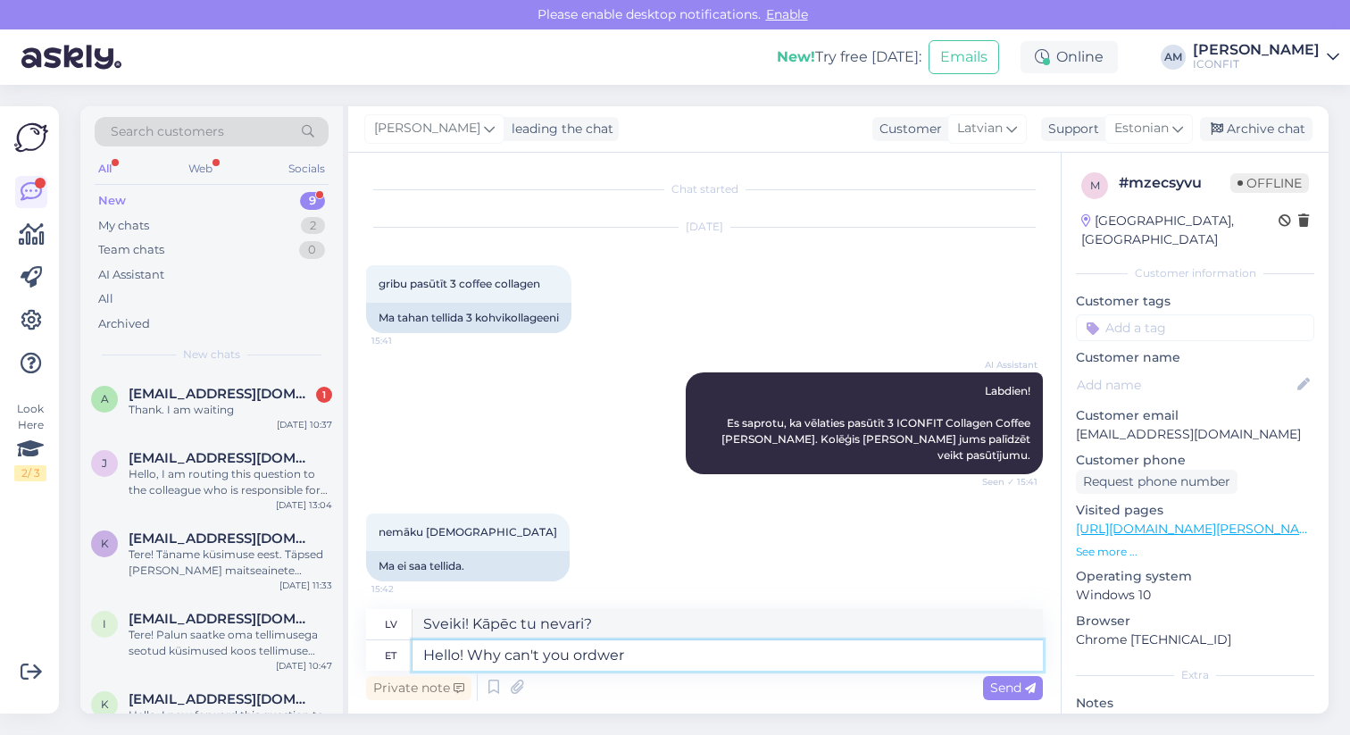
type textarea "Sveiki! Kāpēc nevar pasūtīt?"
type textarea "Hello! Why can't you order?"
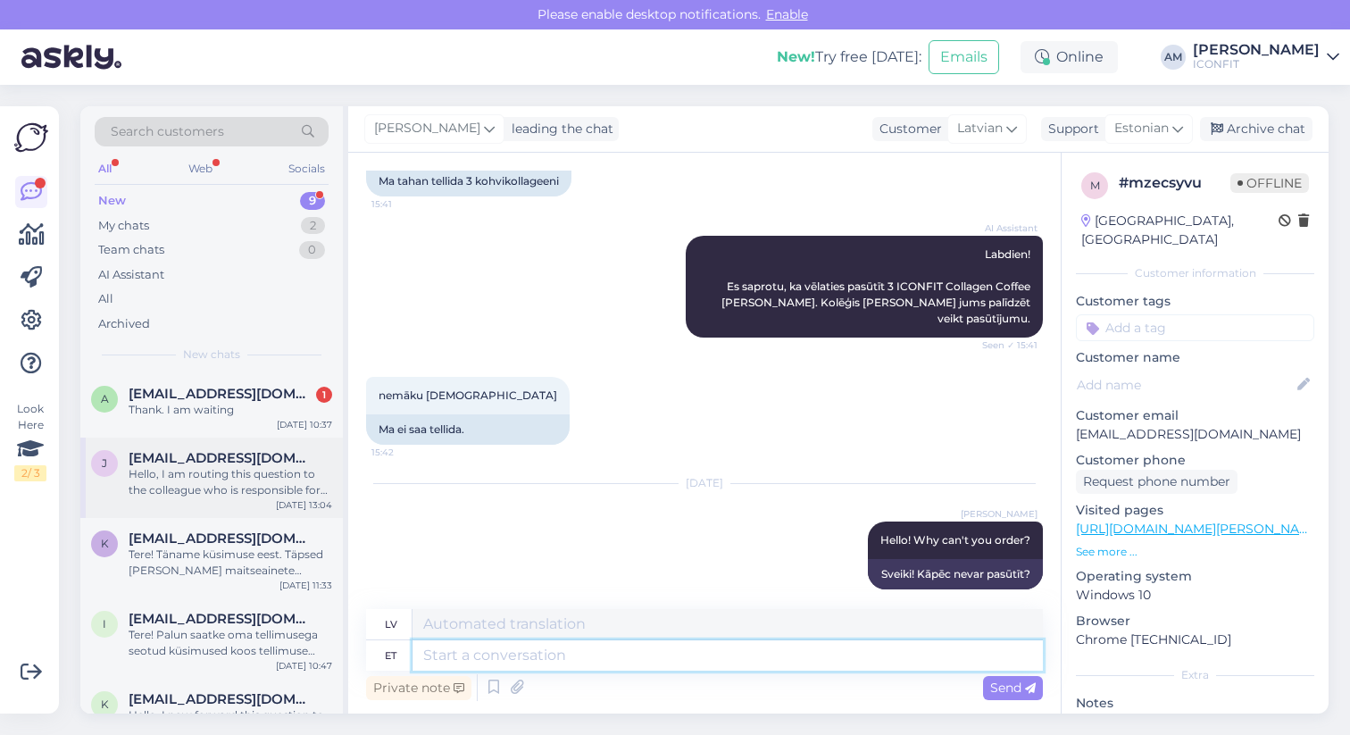
scroll to position [351, 0]
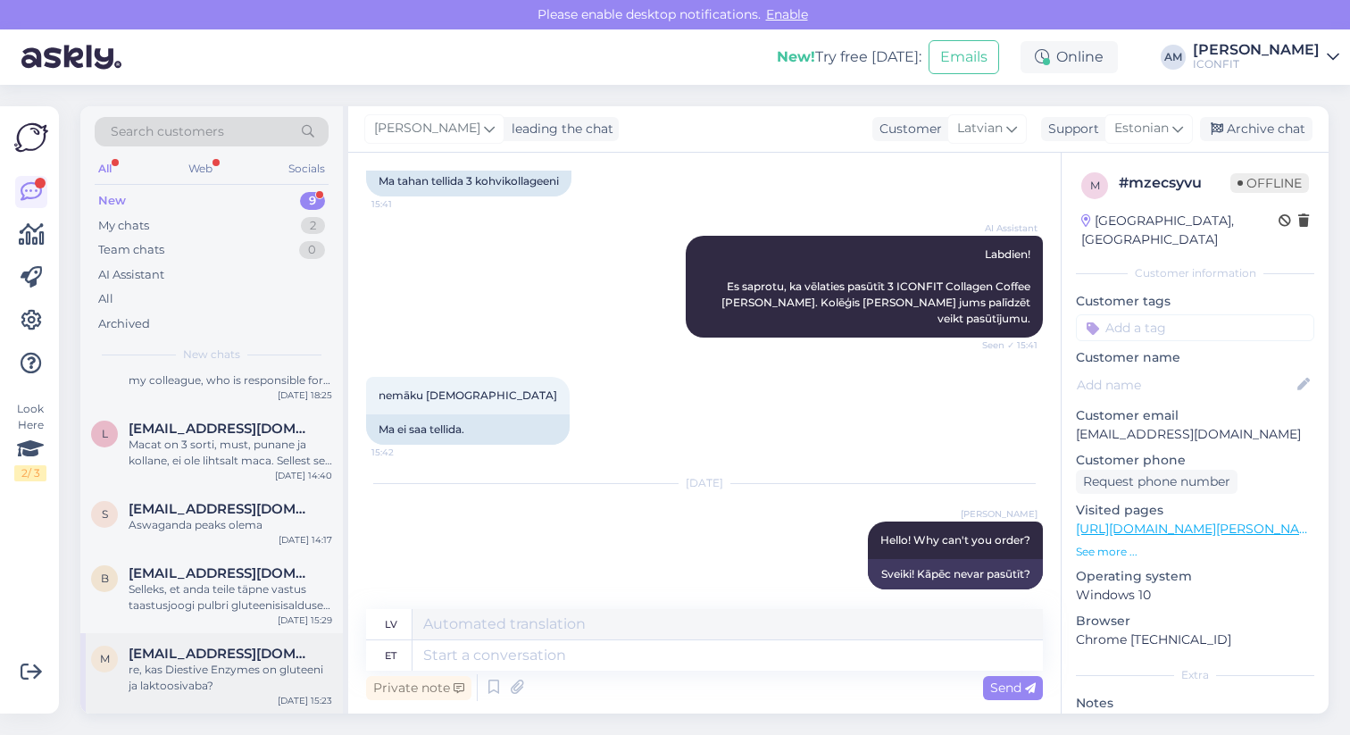
click at [212, 647] on span "[EMAIL_ADDRESS][DOMAIN_NAME]" at bounding box center [222, 653] width 186 height 16
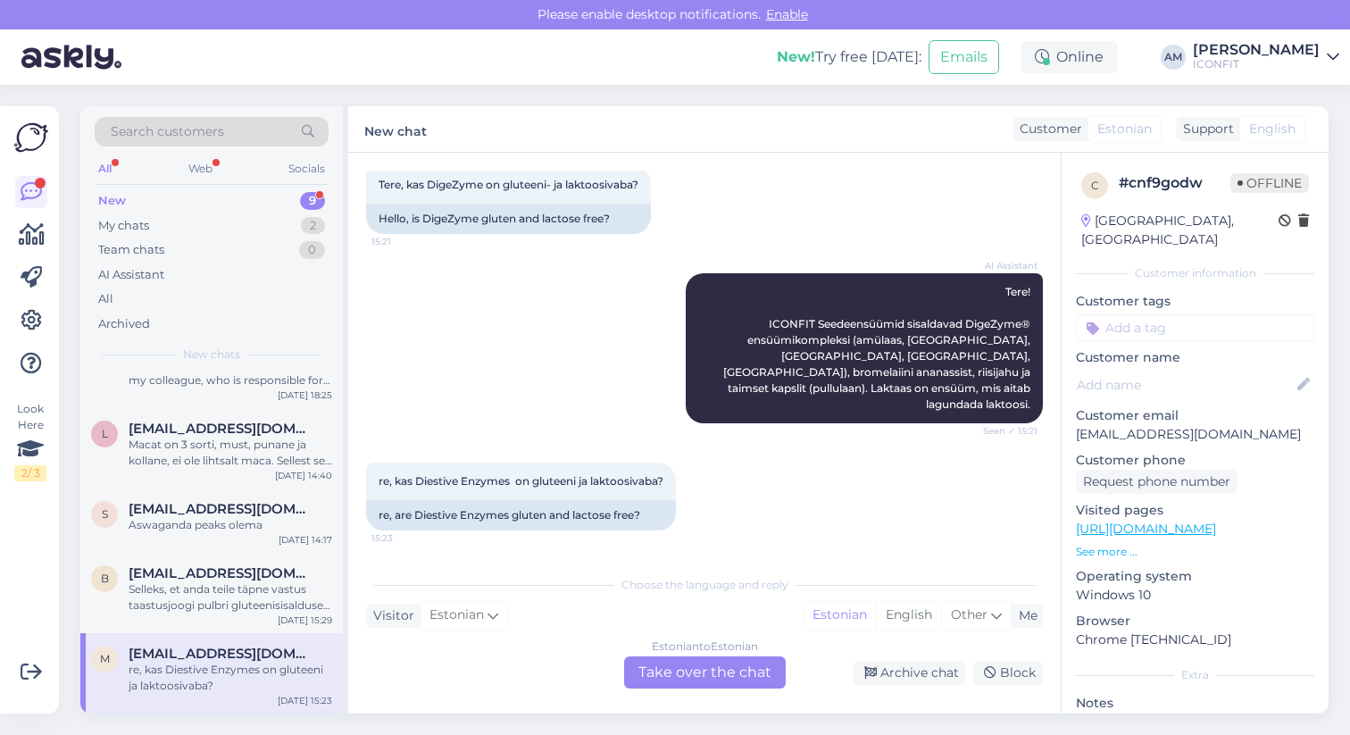
scroll to position [83, 0]
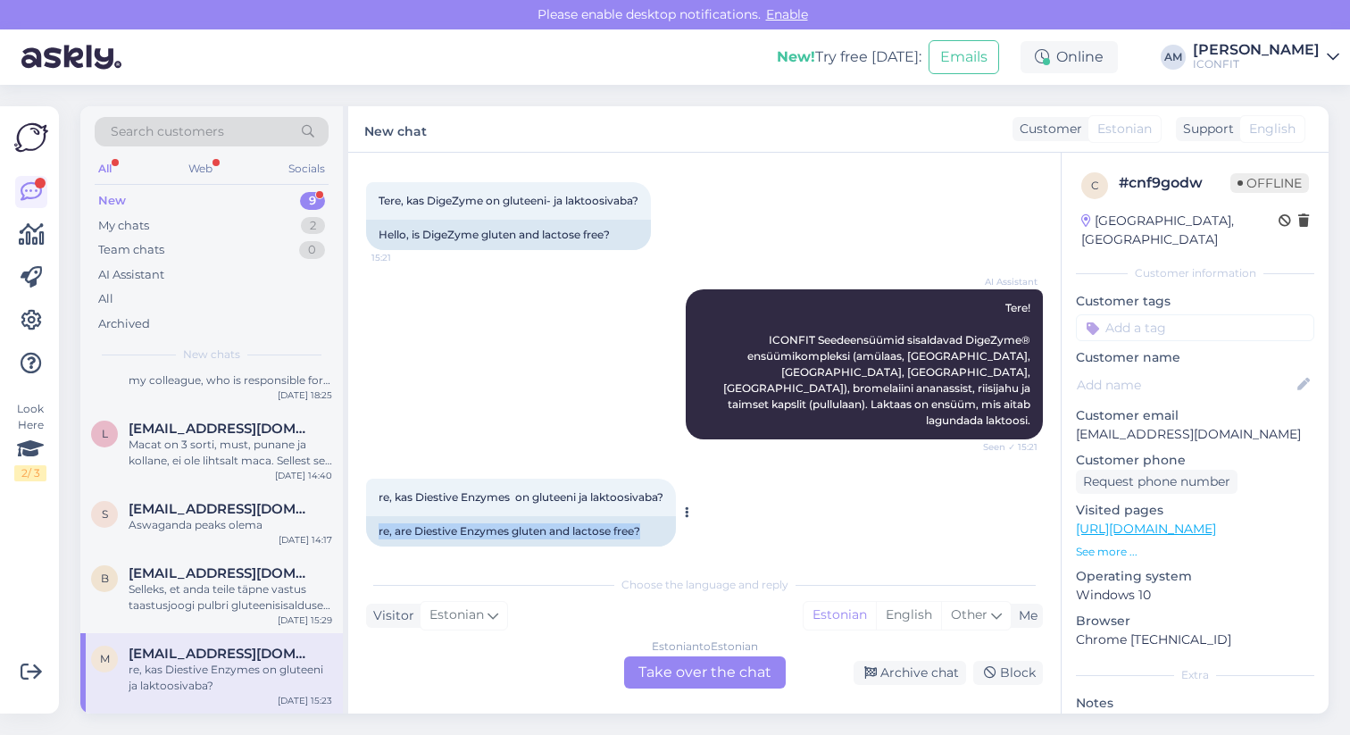
drag, startPoint x: 650, startPoint y: 512, endPoint x: 379, endPoint y: 503, distance: 270.7
click at [379, 516] on div "re, are Diestive Enzymes gluten and lactose free?" at bounding box center [521, 531] width 310 height 30
copy div "re, are Diestive Enzymes gluten and lactose free?"
